Goal: Task Accomplishment & Management: Manage account settings

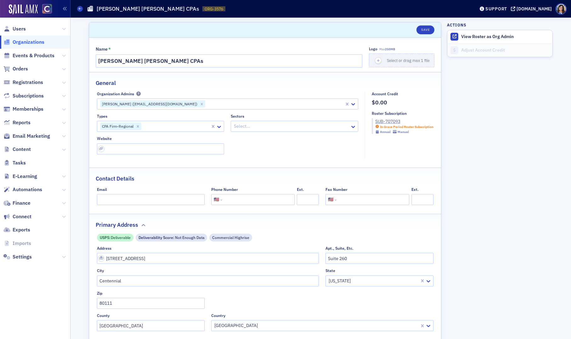
select select "US"
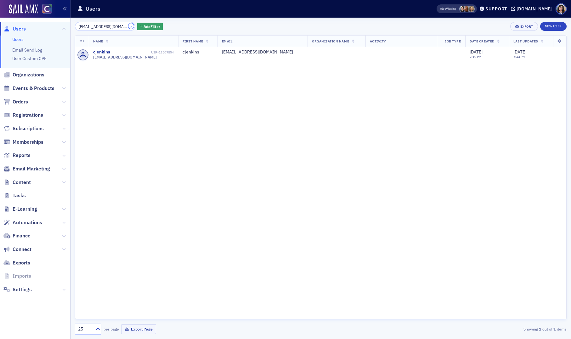
click at [128, 26] on button "×" at bounding box center [131, 26] width 6 height 6
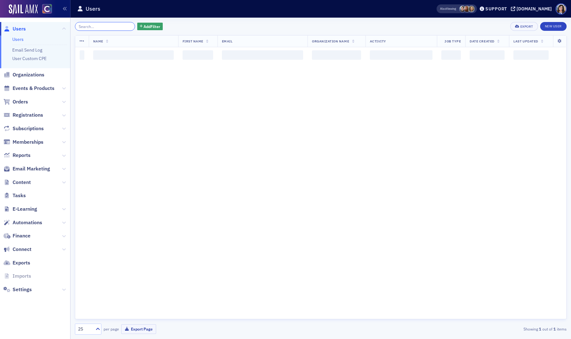
click at [107, 25] on input "search" at bounding box center [105, 26] width 60 height 9
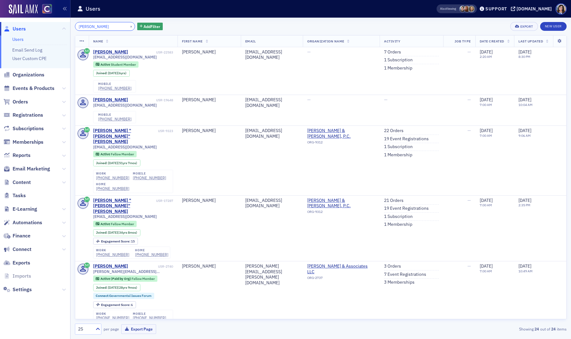
type input "Carley Jenkins"
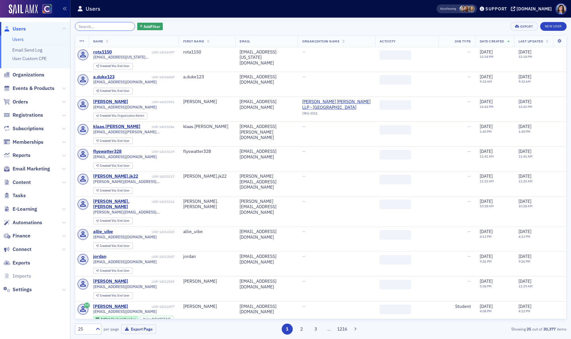
click at [84, 25] on input "search" at bounding box center [105, 26] width 60 height 9
paste input "tracy.atlas@mcmahancpa.com"
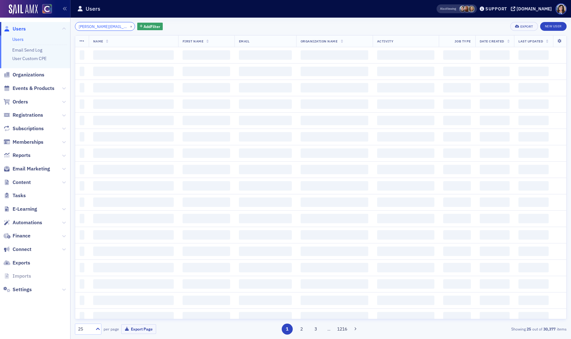
scroll to position [0, 12]
type input "tracy.atlas@mcmahancpa.com"
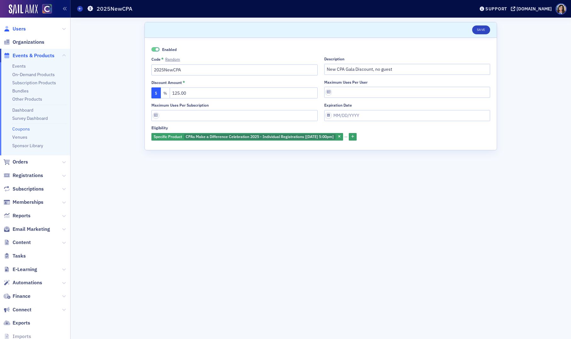
click at [22, 28] on span "Users" at bounding box center [19, 28] width 13 height 7
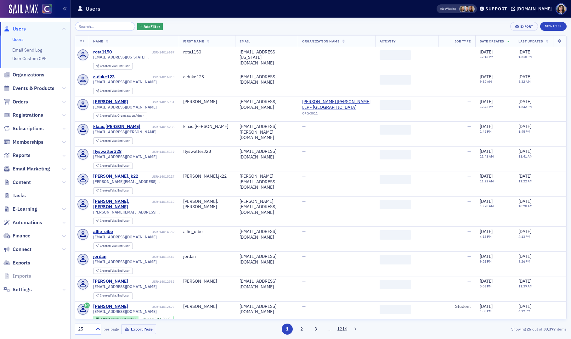
click at [103, 26] on input "search" at bounding box center [105, 26] width 60 height 9
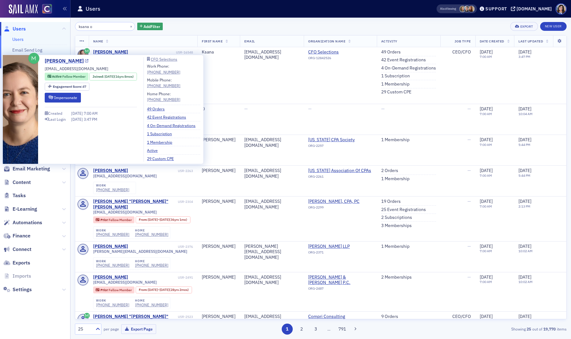
type input "ksana o"
click at [85, 62] on icon at bounding box center [86, 60] width 3 height 3
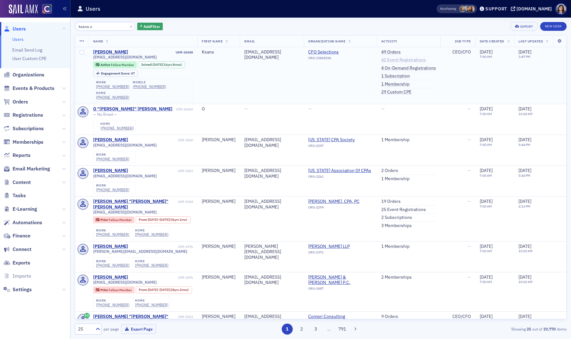
click at [390, 61] on link "42 Event Registrations" at bounding box center [403, 60] width 45 height 6
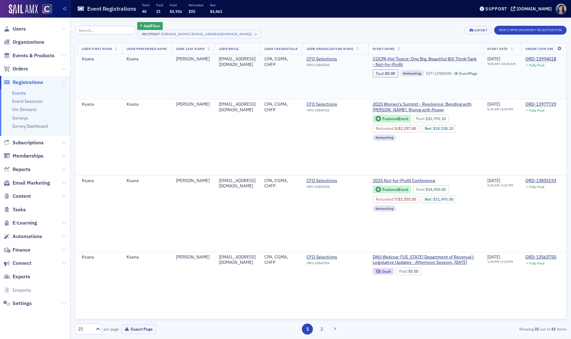
scroll to position [0, 116]
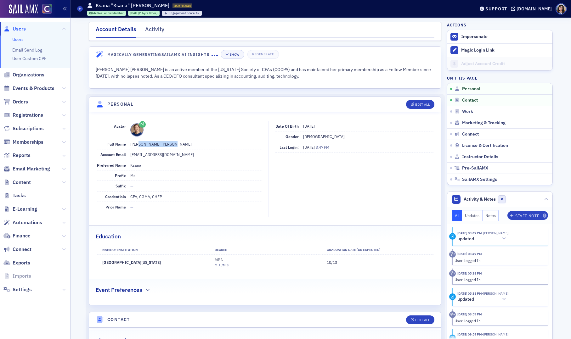
drag, startPoint x: 136, startPoint y: 145, endPoint x: 174, endPoint y: 142, distance: 37.5
click at [174, 142] on dd "Ms. Ksana Kyd Oglesby" at bounding box center [195, 144] width 131 height 10
copy dd "Ksana Kyd Oglesby"
click at [198, 159] on dd "koglesbycpa@gmail.com" at bounding box center [195, 154] width 131 height 10
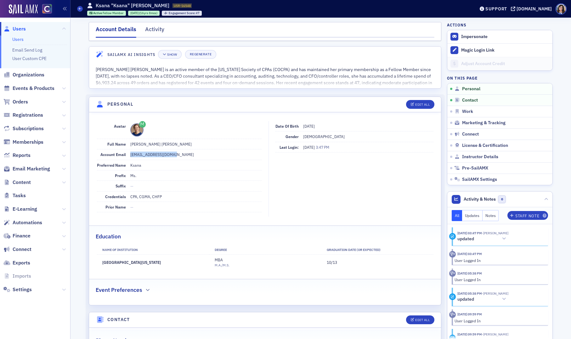
drag, startPoint x: 175, startPoint y: 155, endPoint x: 129, endPoint y: 156, distance: 46.2
click at [129, 156] on div "Account Email koglesbycpa@gmail.com" at bounding box center [179, 154] width 165 height 10
copy dd "[EMAIL_ADDRESS][DOMAIN_NAME]"
click at [494, 216] on button "Notes" at bounding box center [490, 215] width 16 height 11
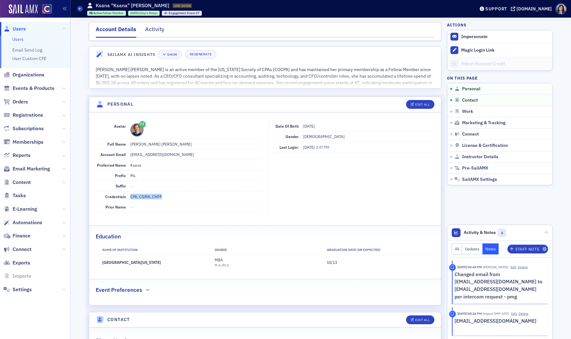
drag, startPoint x: 128, startPoint y: 198, endPoint x: 166, endPoint y: 198, distance: 37.7
click at [166, 198] on div "Credentials CPA, CGMA, CHFP" at bounding box center [179, 197] width 165 height 10
copy dd "CPA, CGMA, CHFP"
click at [19, 30] on span "Users" at bounding box center [19, 28] width 13 height 7
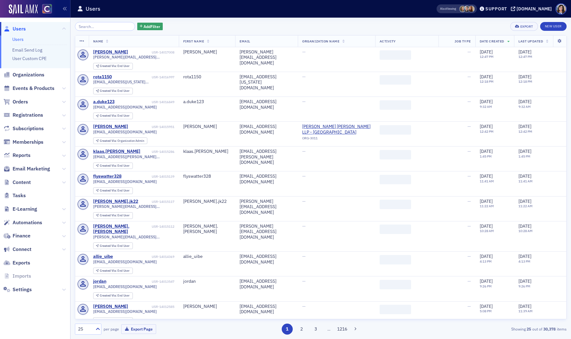
click at [110, 26] on input "search" at bounding box center [105, 26] width 60 height 9
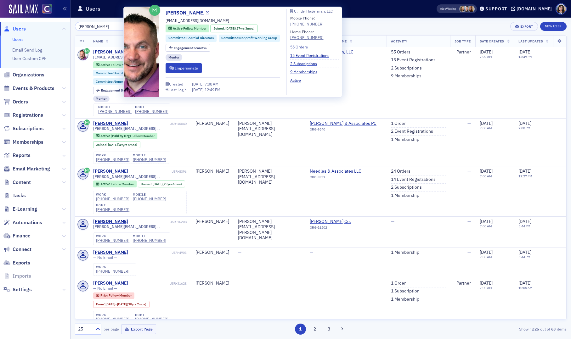
type input "randy watkins"
click at [206, 13] on icon at bounding box center [207, 12] width 3 height 3
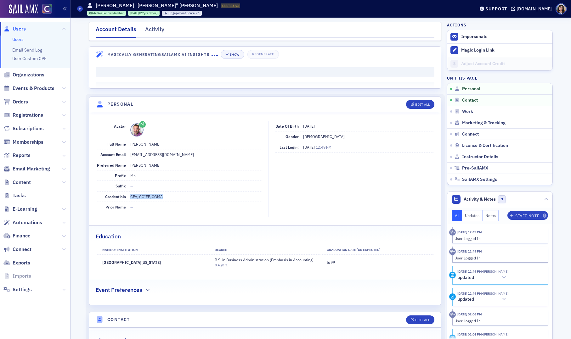
drag, startPoint x: 129, startPoint y: 197, endPoint x: 164, endPoint y: 198, distance: 34.3
click at [164, 198] on dd "CPA, CCIFP, CGMA" at bounding box center [195, 197] width 131 height 10
copy dd "CPA, CCIFP, CGMA"
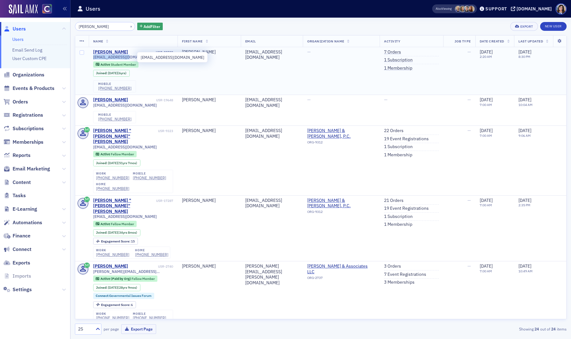
drag, startPoint x: 132, startPoint y: 56, endPoint x: 92, endPoint y: 58, distance: 39.3
click at [93, 58] on span "cjenkin3@uccs.edu" at bounding box center [125, 57] width 64 height 5
copy span "cjenkin3@uccs.edu"
drag, startPoint x: 179, startPoint y: 51, endPoint x: 151, endPoint y: 53, distance: 28.6
click at [151, 53] on td "Carley Jenkins USR-22583 cjenkin3@uccs.edu Active Student Member Joined : 8/21/…" at bounding box center [133, 71] width 89 height 48
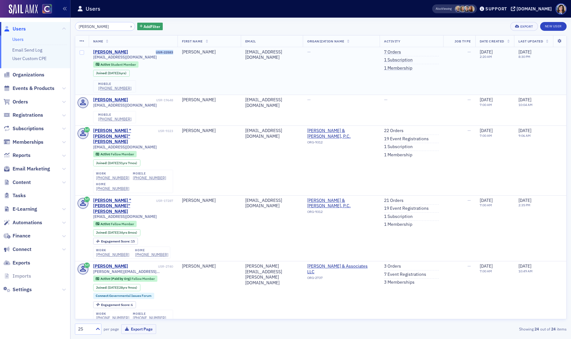
copy div "USR-22583"
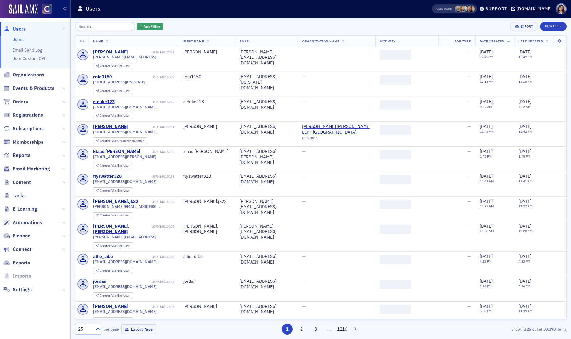
click at [85, 26] on input "search" at bounding box center [105, 26] width 60 height 9
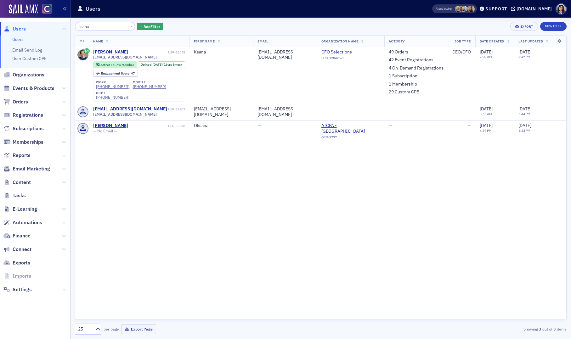
type input "ksana"
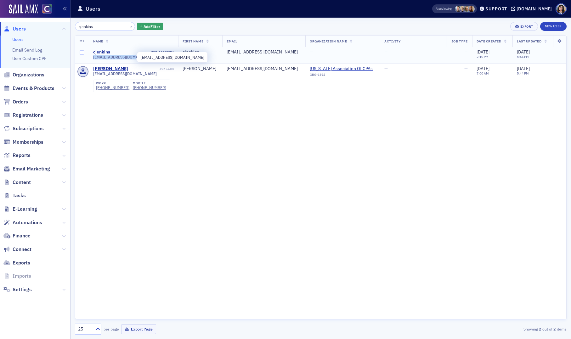
drag, startPoint x: 134, startPoint y: 57, endPoint x: 93, endPoint y: 58, distance: 41.2
click at [93, 58] on span "[EMAIL_ADDRESS][DOMAIN_NAME]" at bounding box center [125, 57] width 64 height 5
copy span "[EMAIL_ADDRESS][DOMAIN_NAME]"
drag, startPoint x: 176, startPoint y: 52, endPoint x: 147, endPoint y: 53, distance: 28.6
click at [147, 53] on td "cjenkins USR-12509854 cjenkins@wcrcpa.com" at bounding box center [133, 55] width 89 height 17
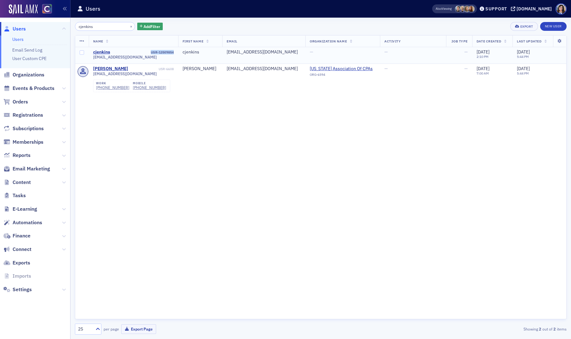
copy div "USR-12509854"
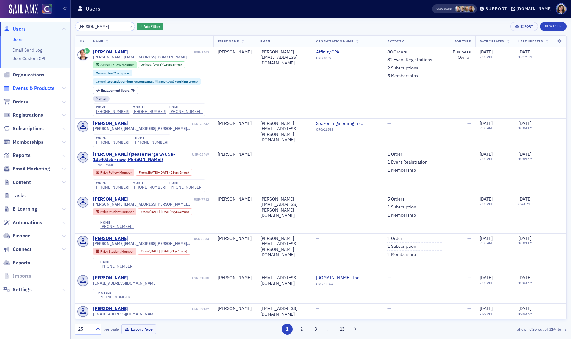
click at [40, 89] on span "Events & Products" at bounding box center [34, 88] width 42 height 7
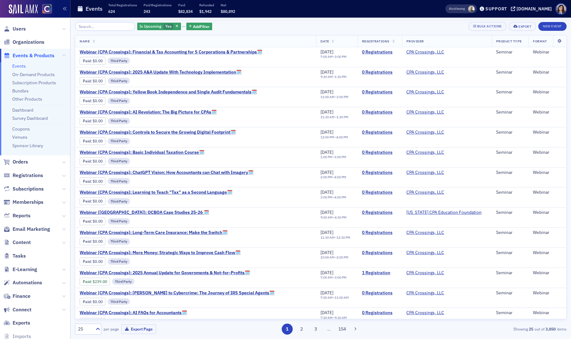
click at [105, 27] on input "search" at bounding box center [105, 26] width 60 height 9
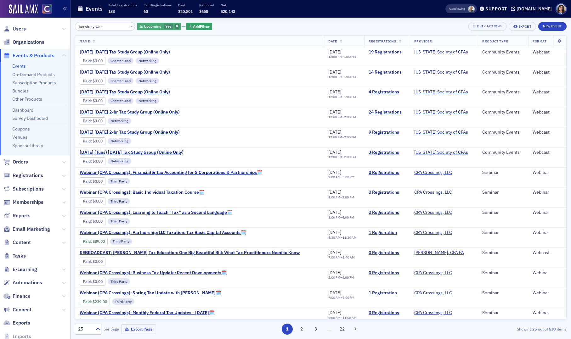
type input "tax study wed"
click at [175, 27] on icon "button" at bounding box center [176, 26] width 3 height 3
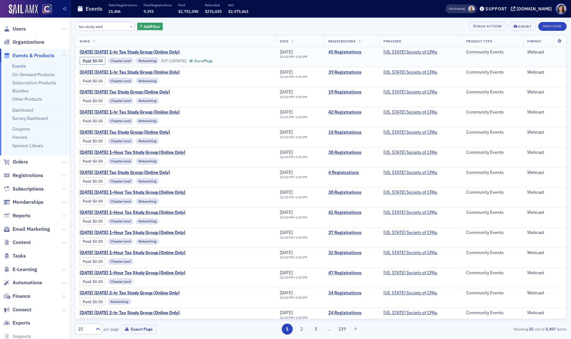
click at [347, 53] on link "45 Registrations" at bounding box center [351, 52] width 47 height 6
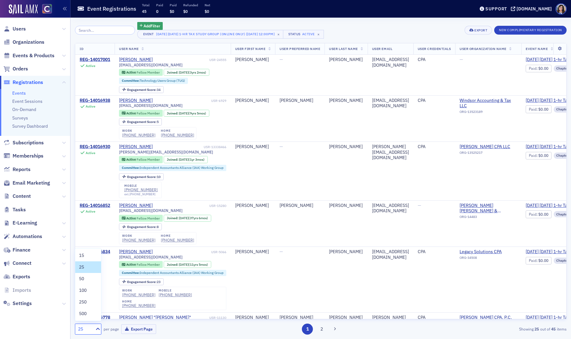
click at [85, 331] on div "25" at bounding box center [85, 329] width 14 height 7
click at [85, 281] on div "50" at bounding box center [88, 279] width 18 height 7
click at [143, 331] on button "Export Page" at bounding box center [138, 329] width 35 height 10
